Goal: Check status: Check status

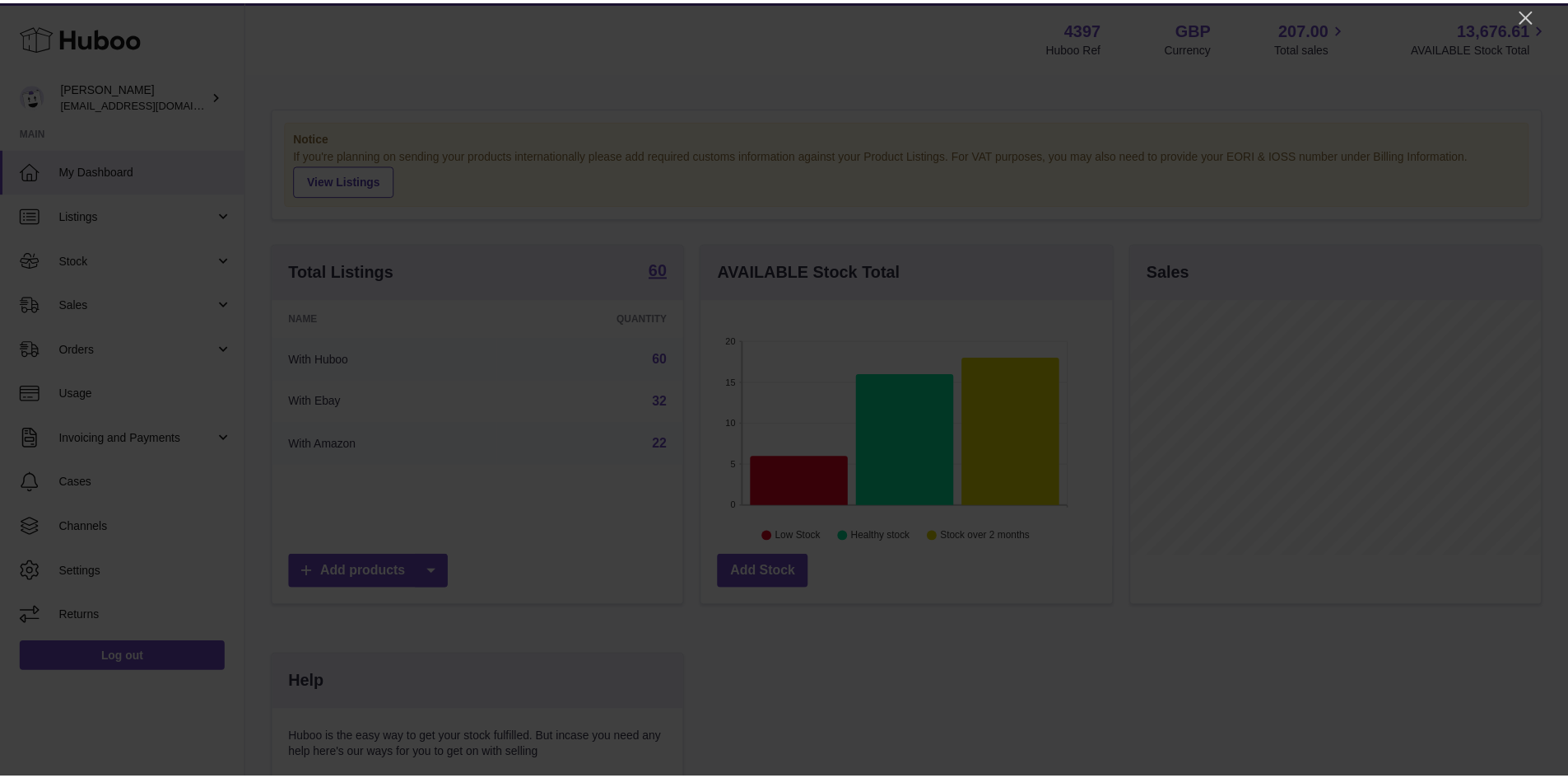
scroll to position [257, 414]
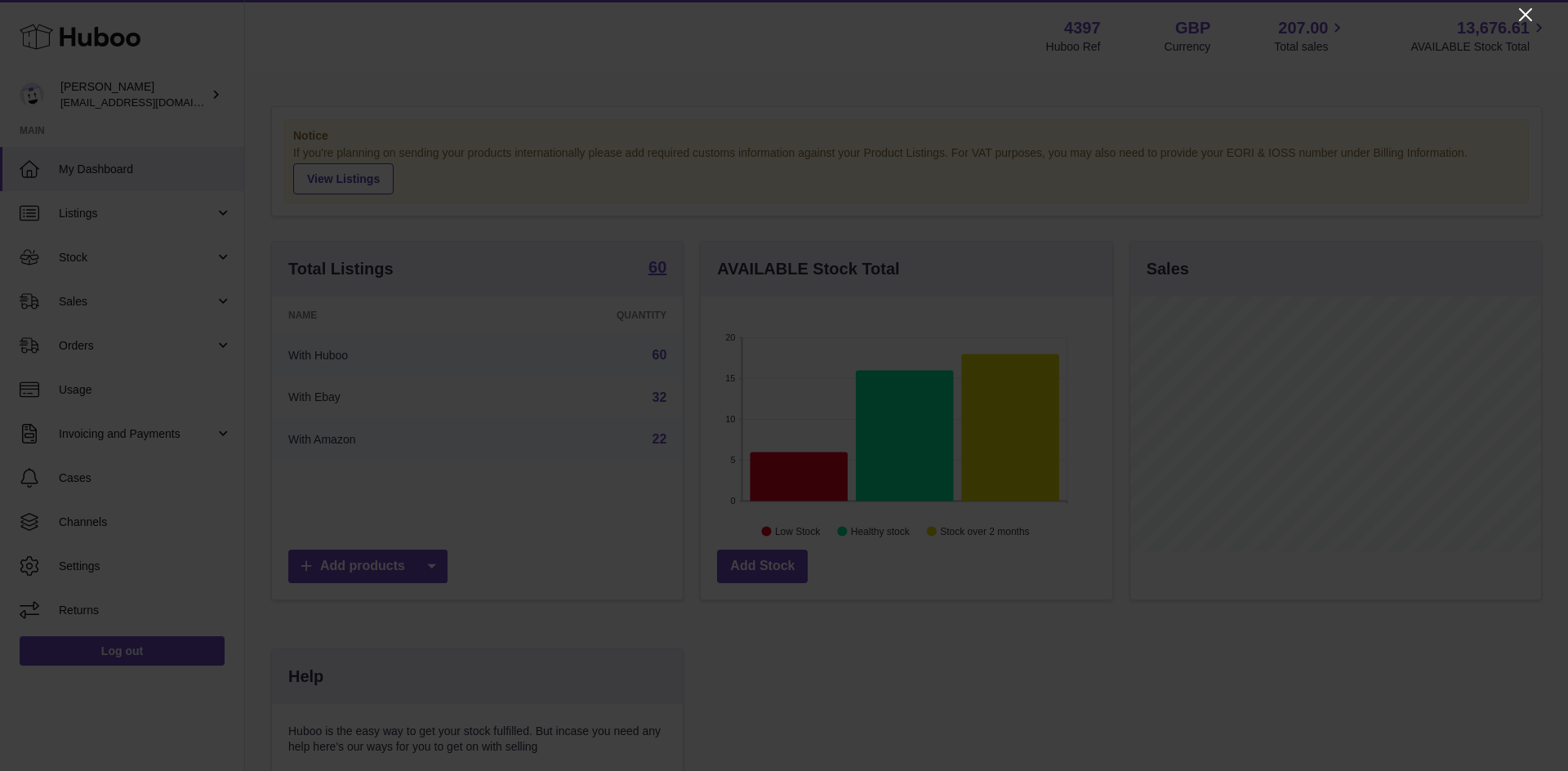
click at [1521, 18] on icon "Close" at bounding box center [1525, 15] width 20 height 20
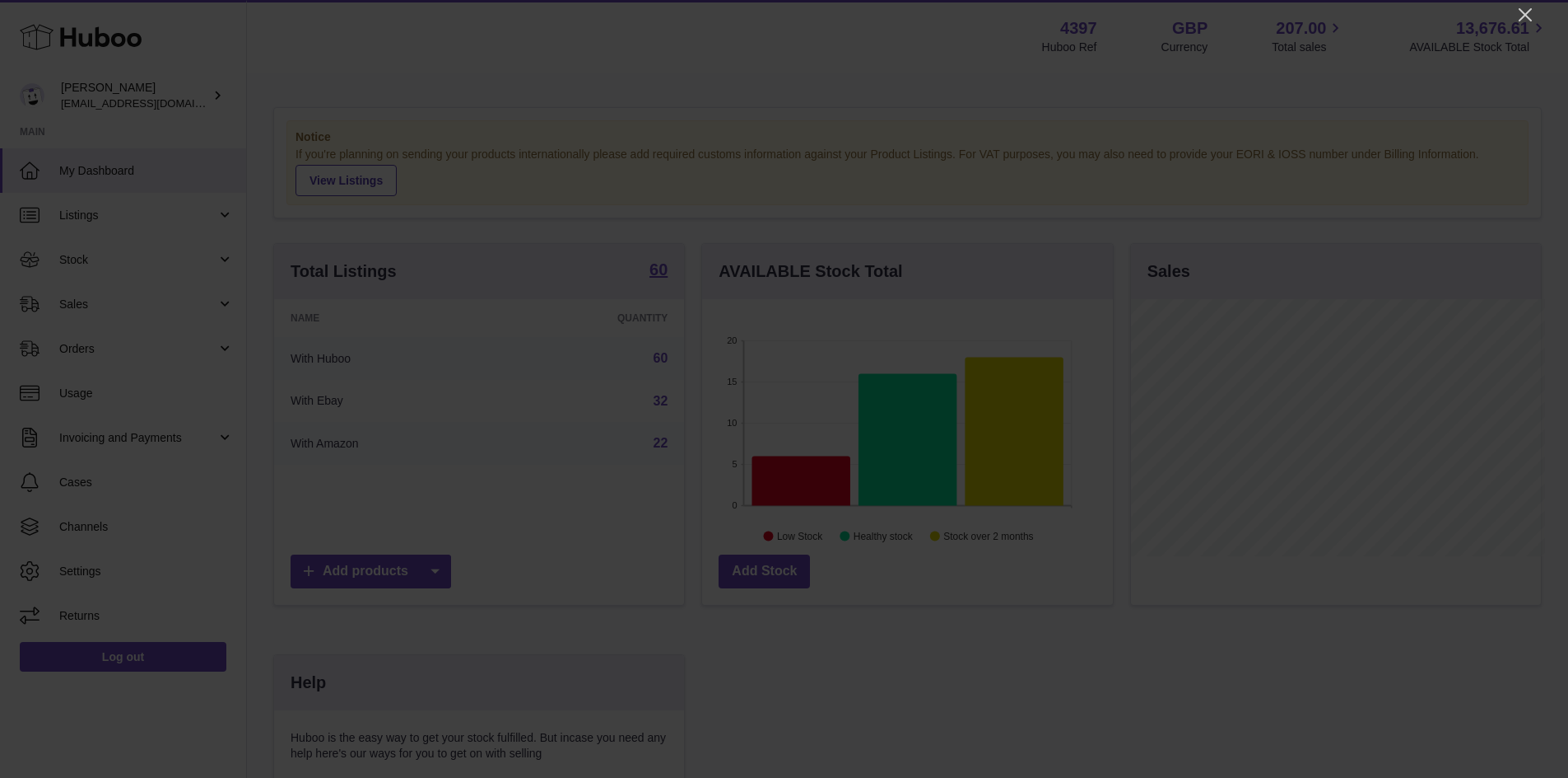
scroll to position [823402, 822784]
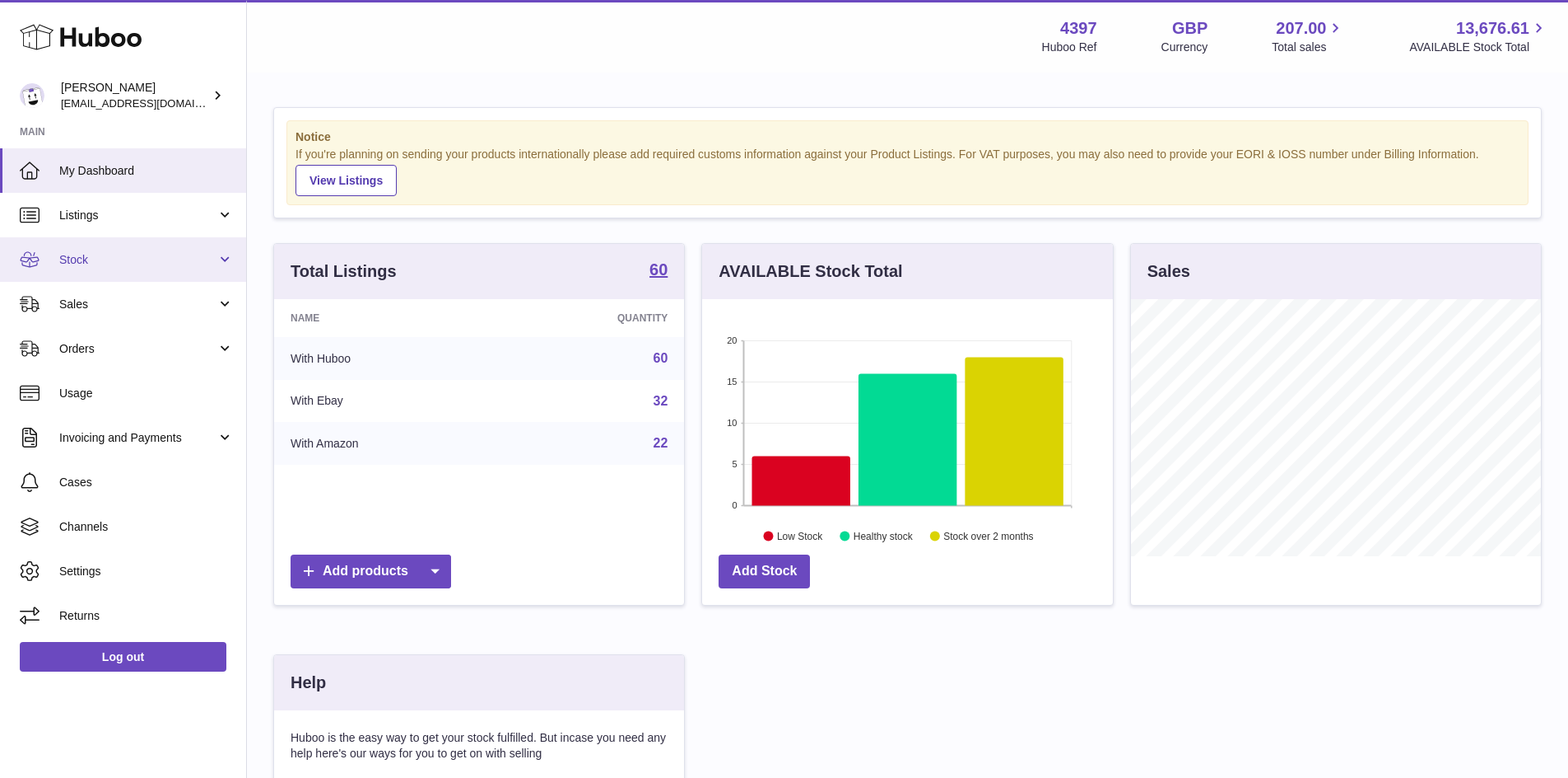
click at [98, 254] on span "Stock" at bounding box center [138, 260] width 157 height 16
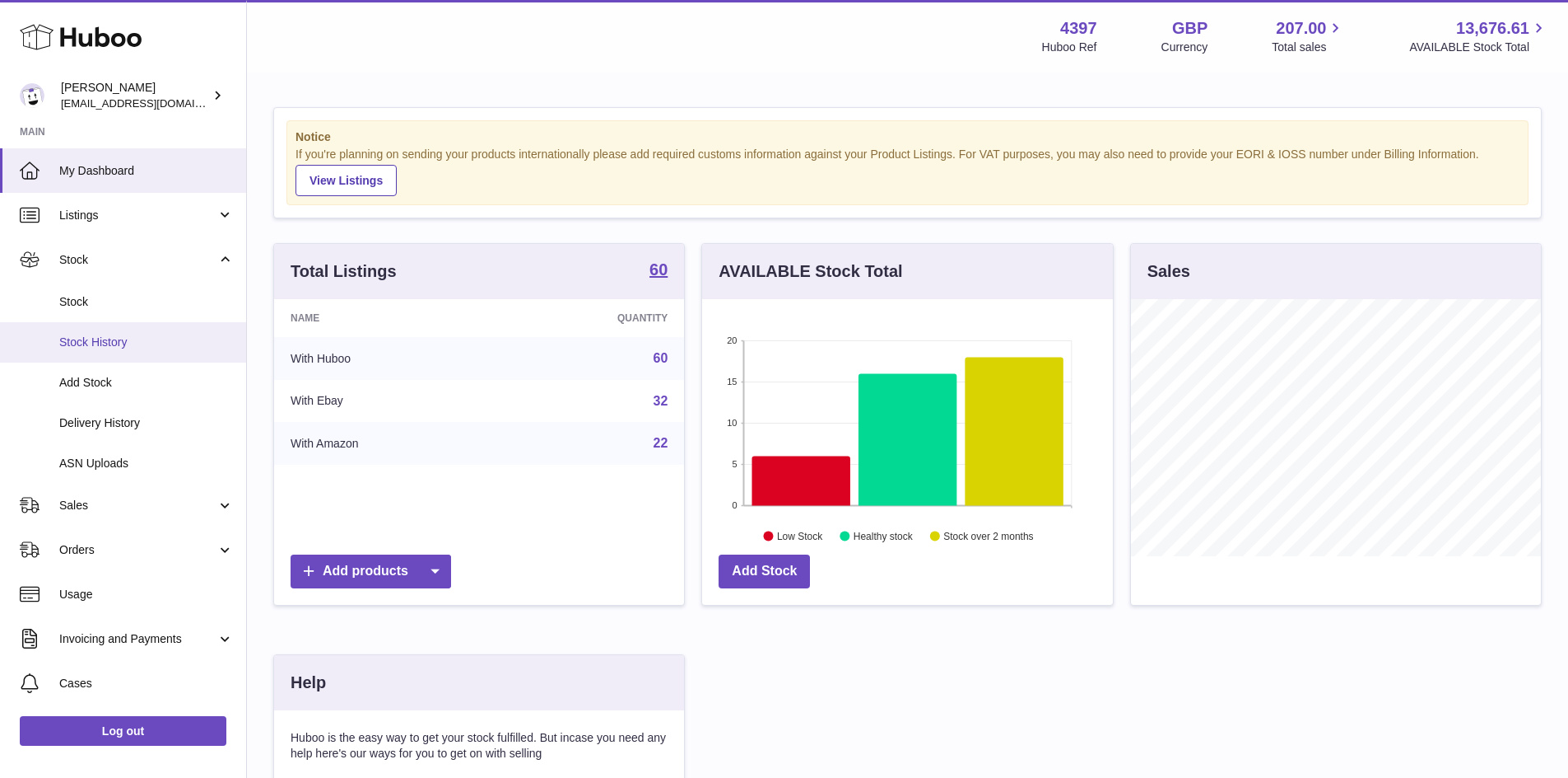
click at [134, 348] on span "Stock History" at bounding box center [147, 342] width 174 height 16
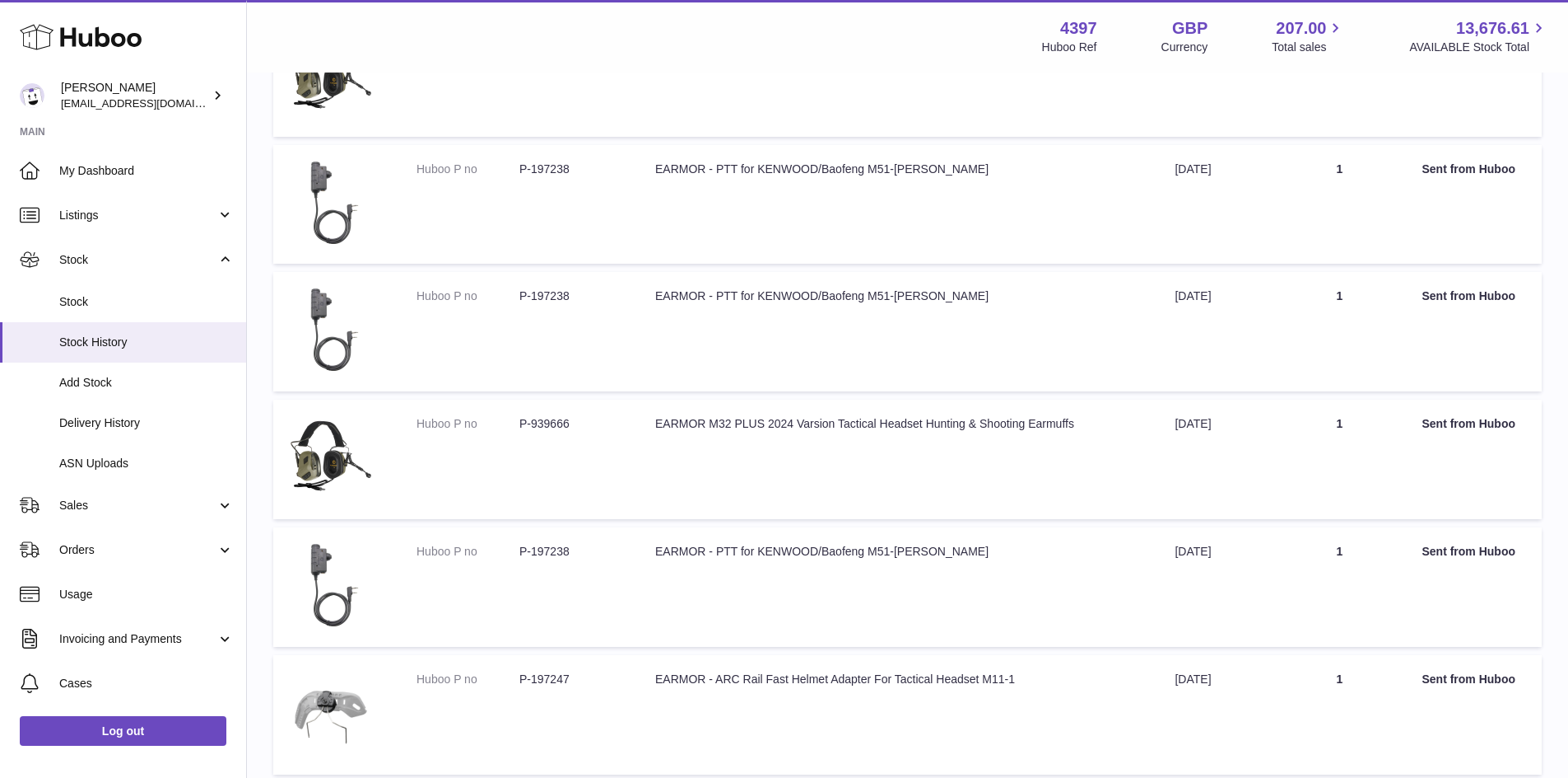
scroll to position [962, 0]
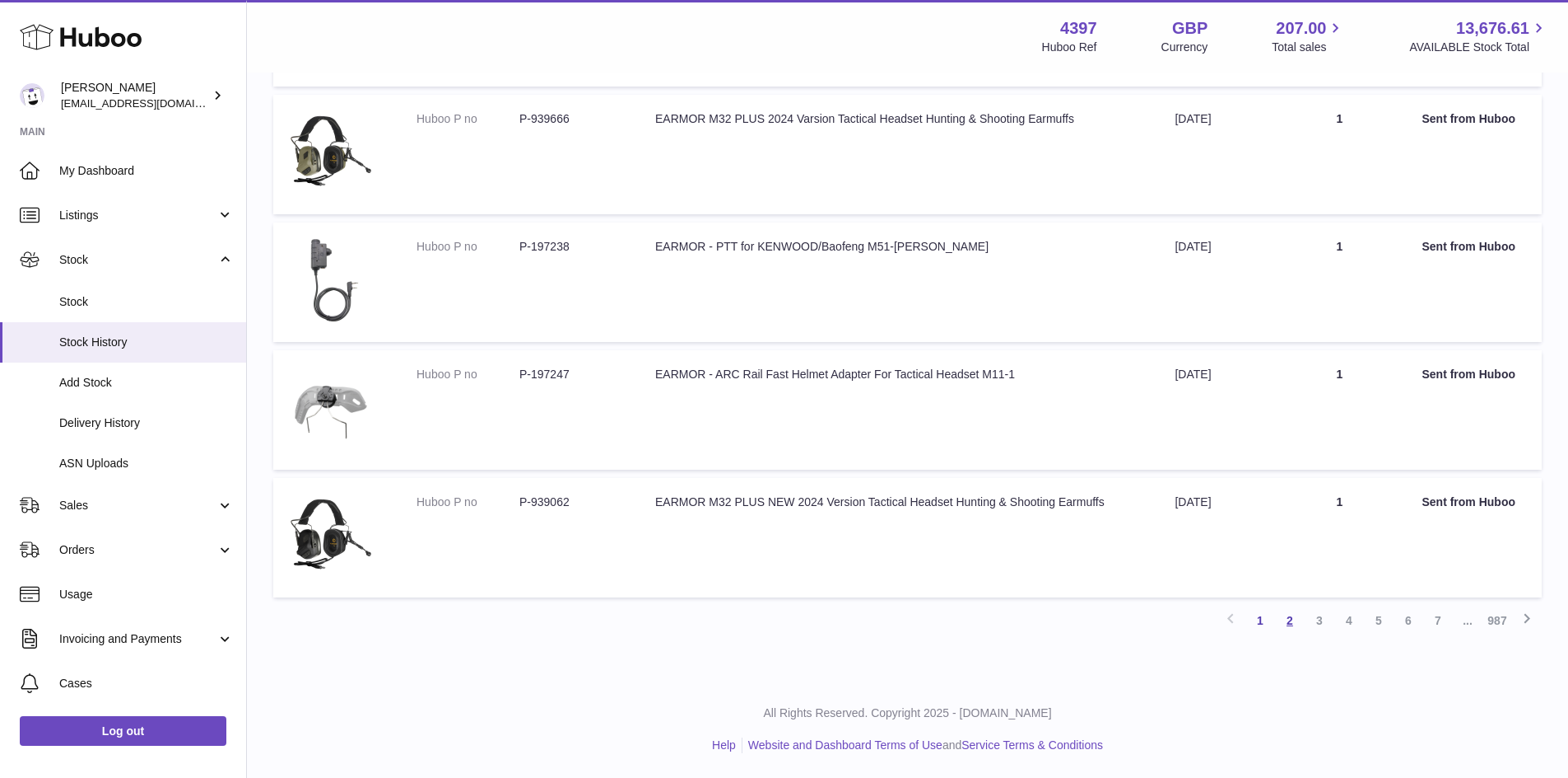
click at [1293, 616] on link "2" at bounding box center [1290, 620] width 30 height 30
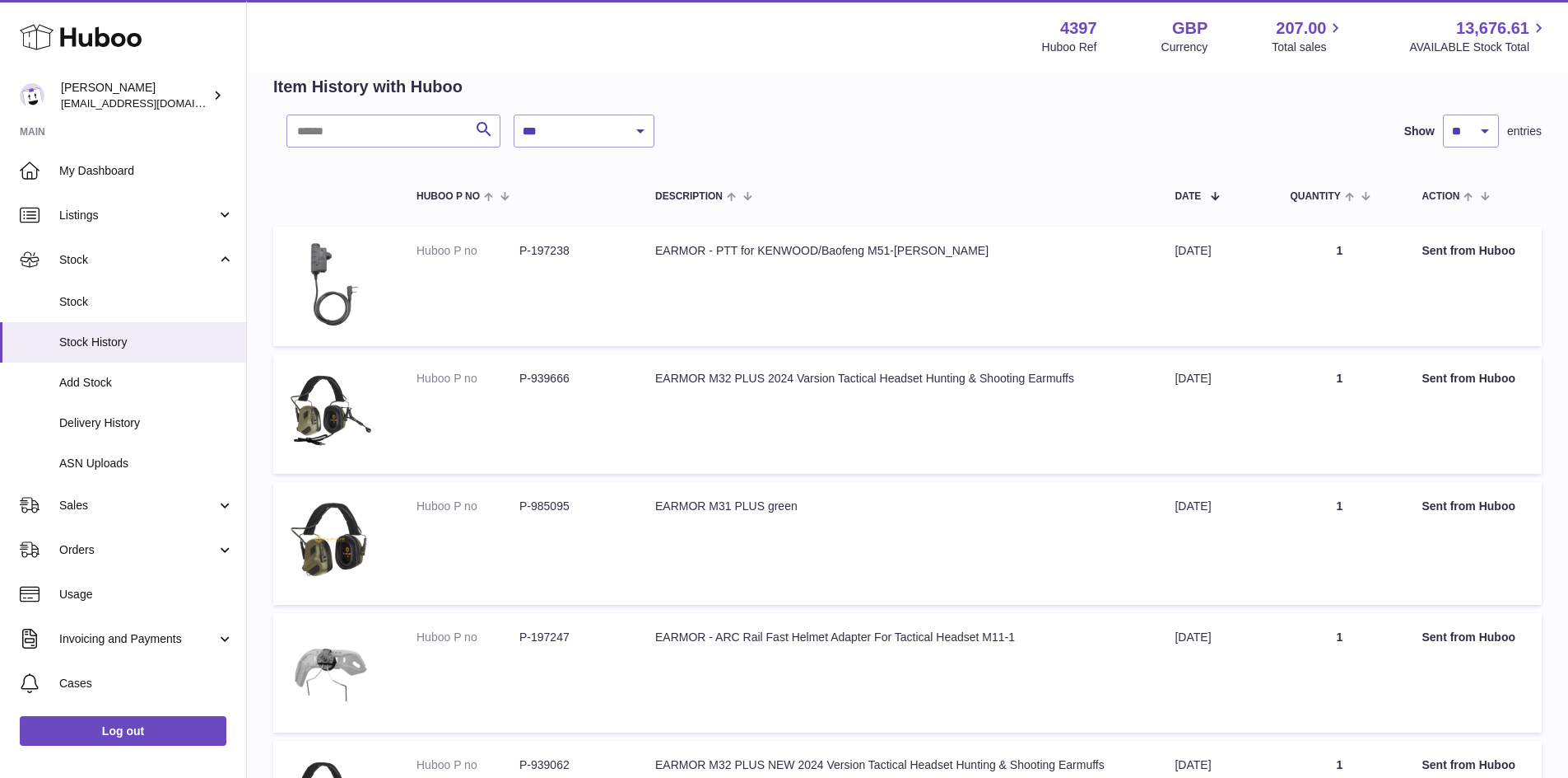
scroll to position [919, 0]
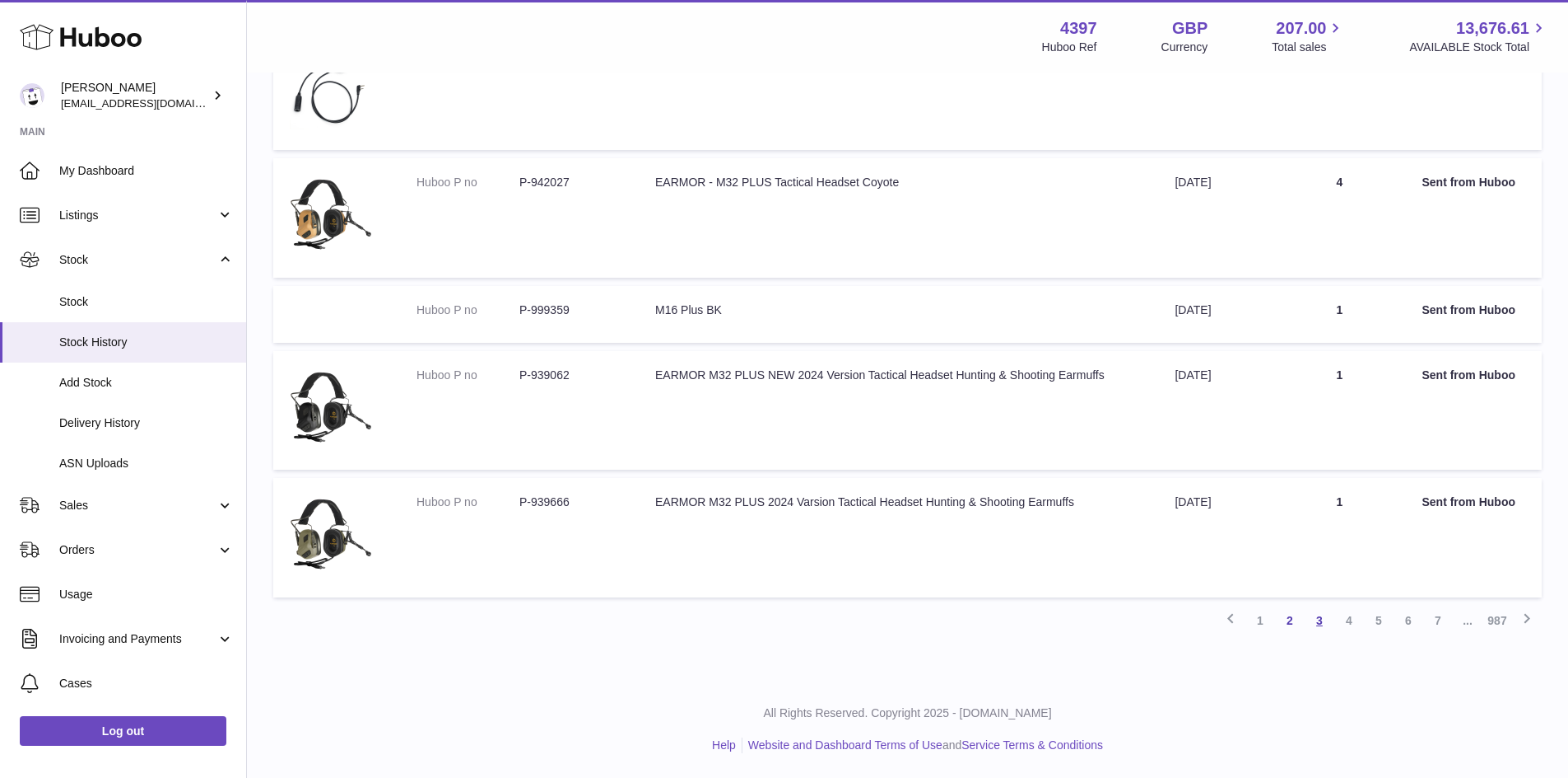
click at [1330, 626] on link "3" at bounding box center [1319, 620] width 30 height 30
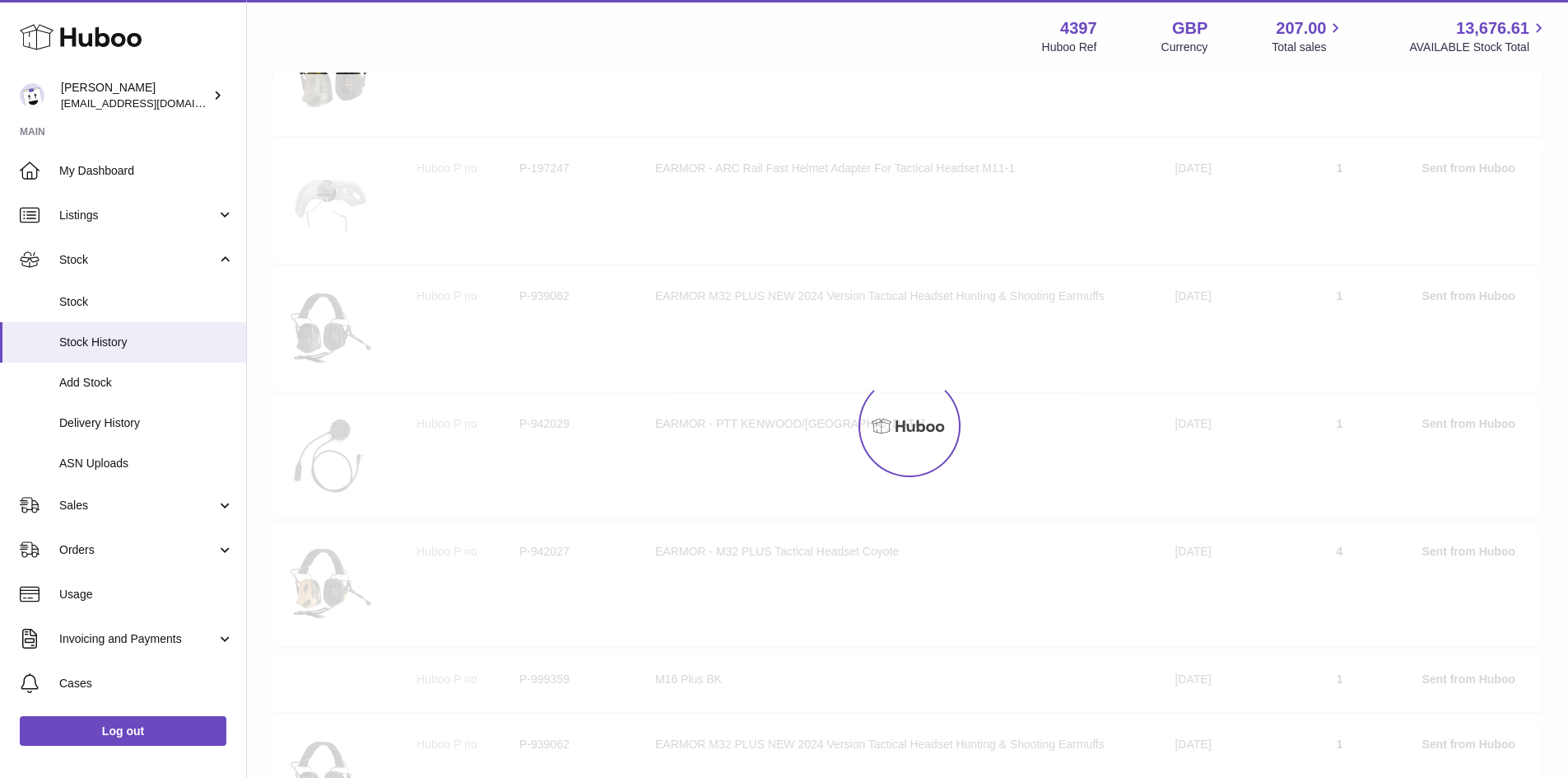
scroll to position [74, 0]
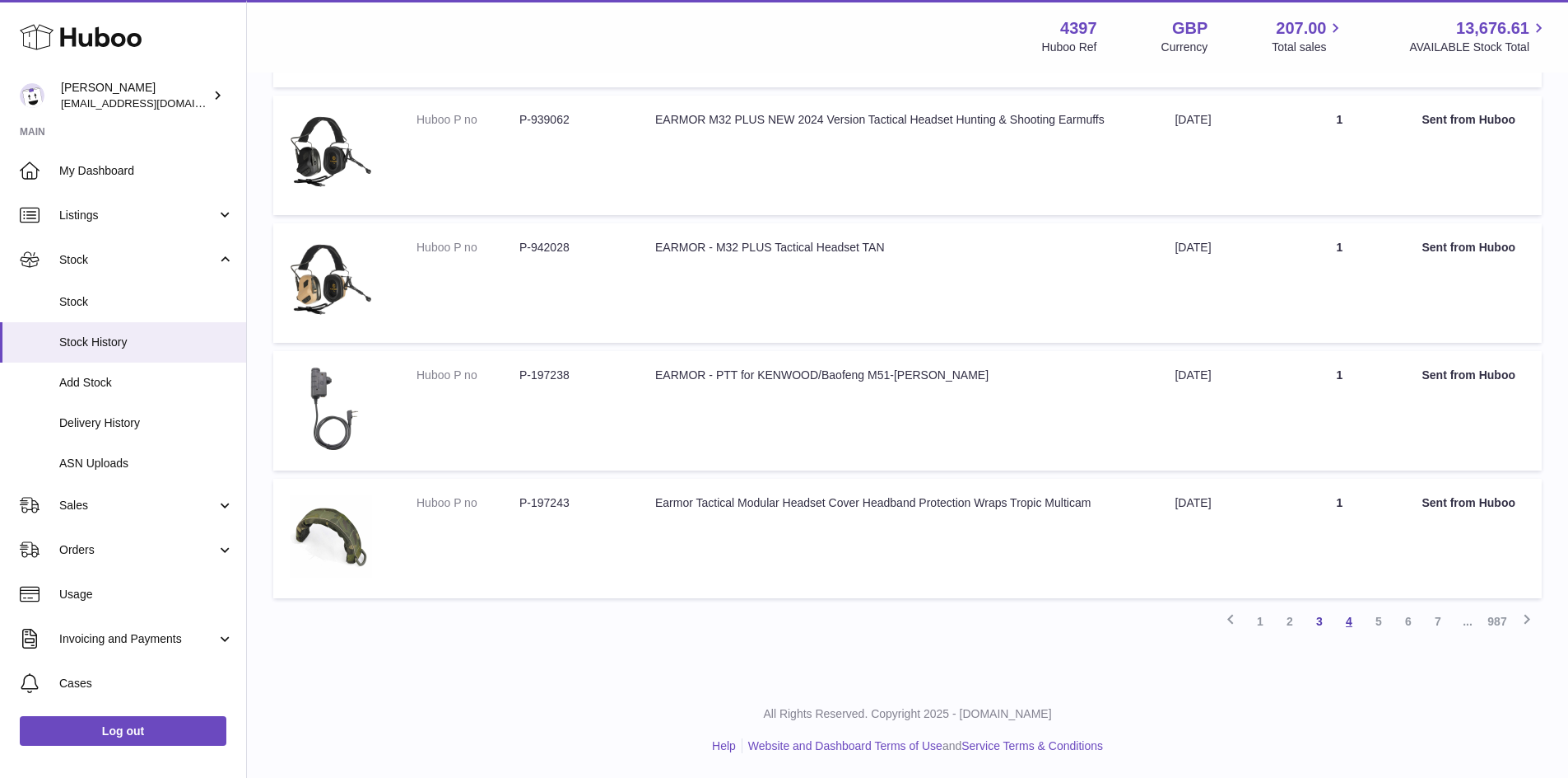
click at [1341, 620] on link "4" at bounding box center [1349, 621] width 30 height 30
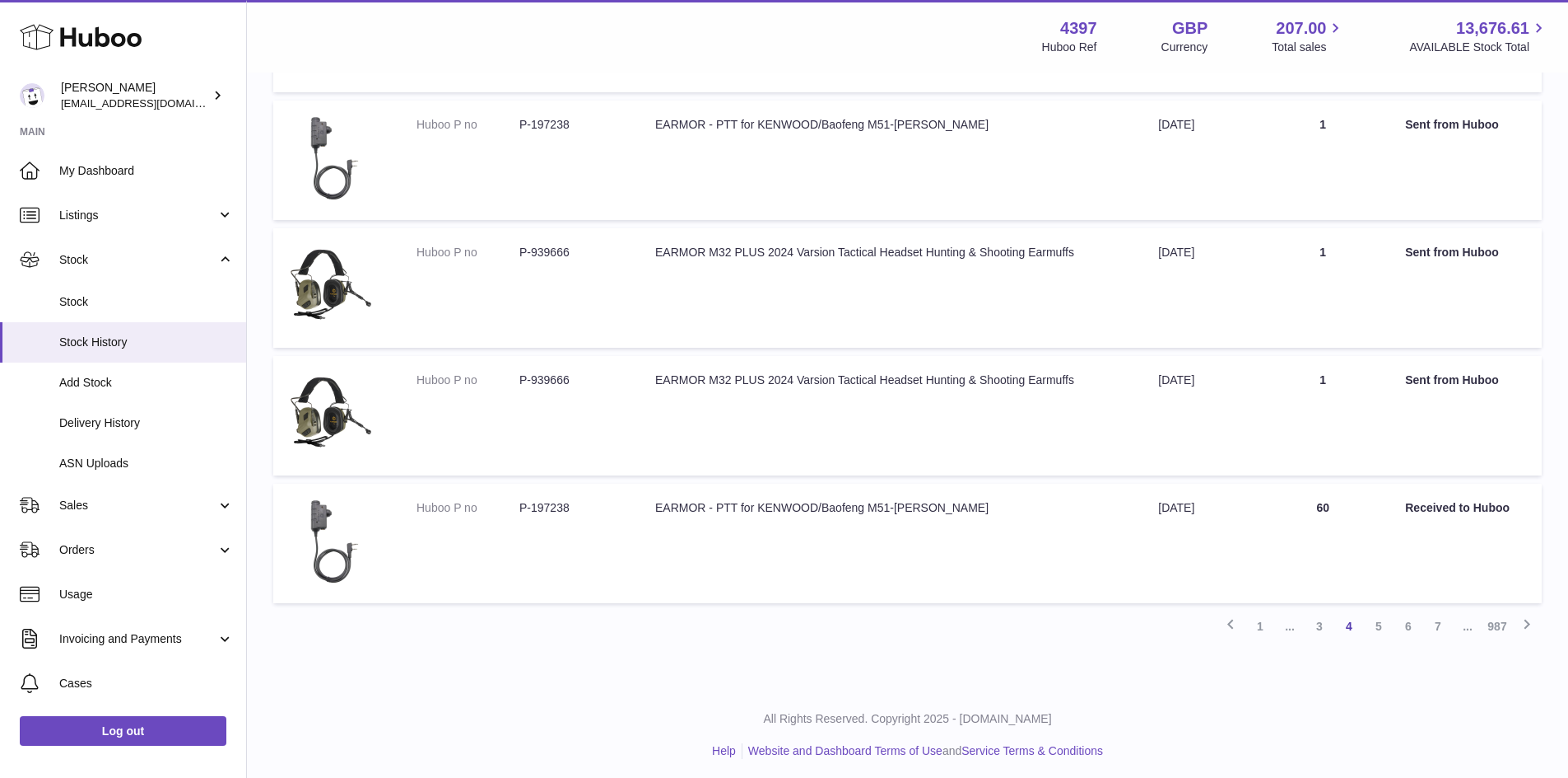
scroll to position [839, 0]
